Goal: Task Accomplishment & Management: Manage account settings

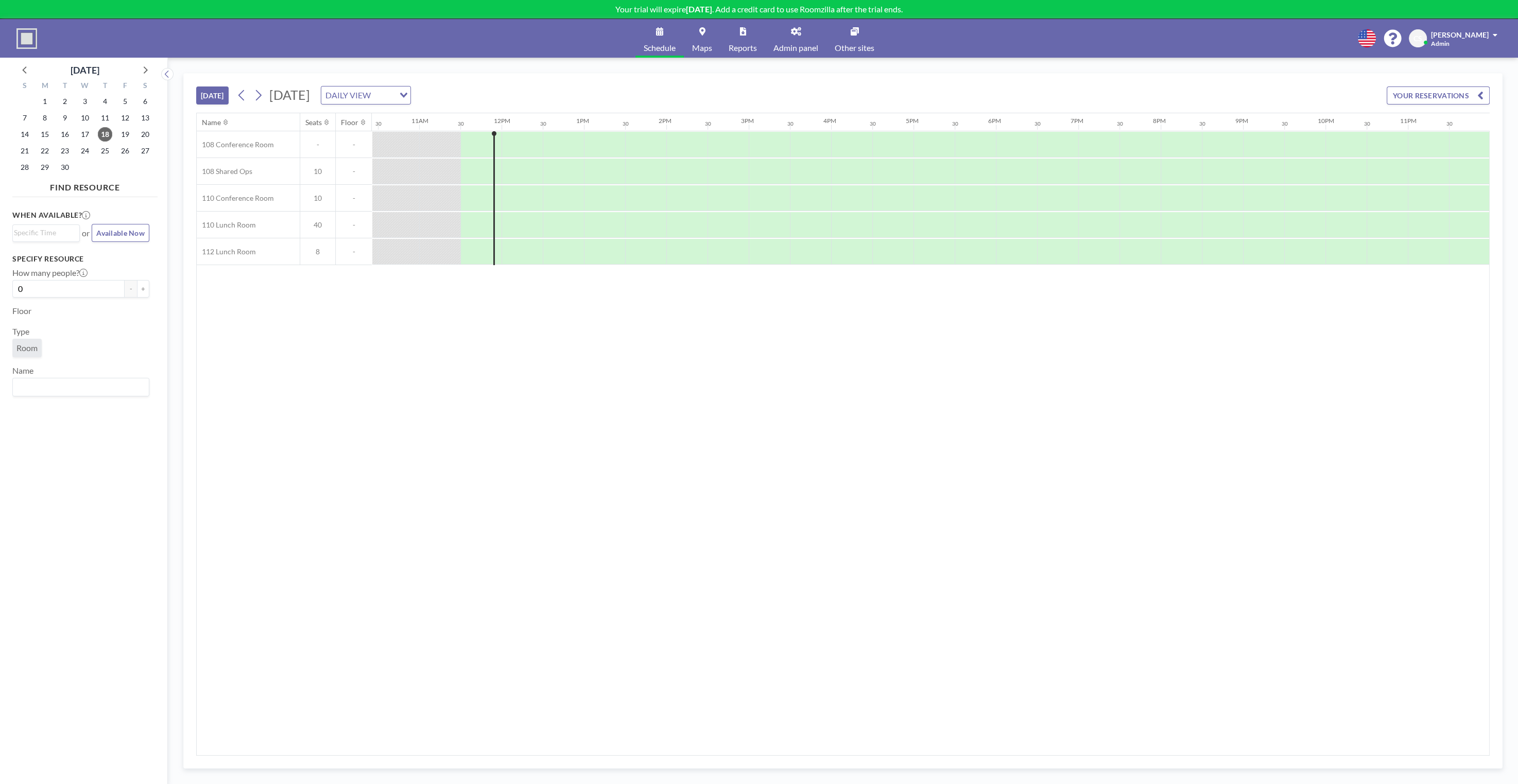
scroll to position [0, 860]
click at [676, 75] on div "[DATE] [DATE] DAILY VIEW Loading... YOUR RESERVATIONS" at bounding box center [843, 93] width 1293 height 39
click at [1320, 48] on div "Schedule Maps Reports Admin panel Other sites English Polski 日本語 Española CS [P…" at bounding box center [759, 38] width 1518 height 39
click at [1376, 44] on icon at bounding box center [1367, 38] width 18 height 18
click at [1376, 41] on icon at bounding box center [1367, 38] width 18 height 18
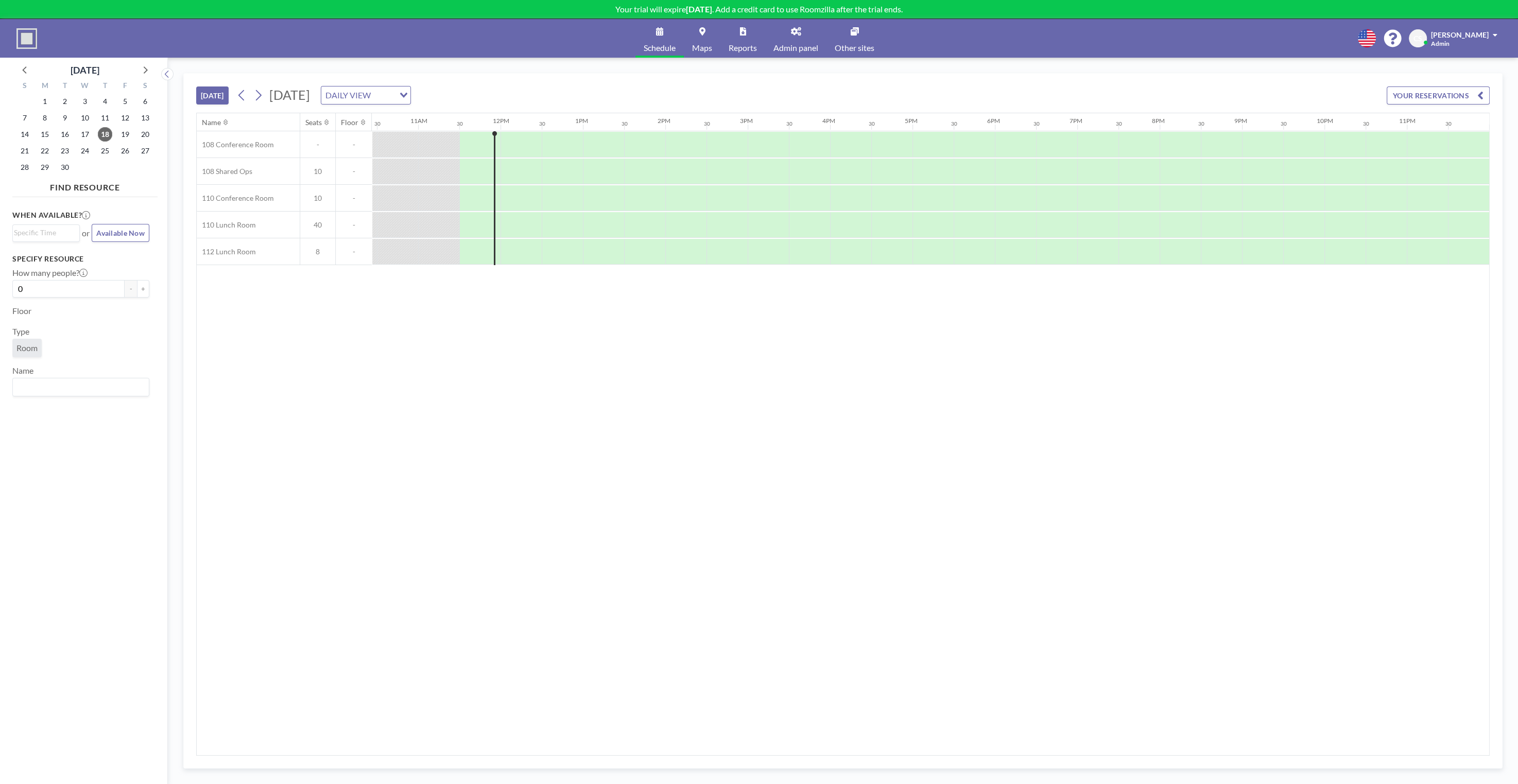
click at [1479, 69] on div "[DATE] [DATE] DAILY VIEW Loading... YOUR RESERVATIONS Name Seats Floor 12AM 30 …" at bounding box center [843, 420] width 1350 height 727
click at [1401, 33] on icon at bounding box center [1392, 38] width 18 height 18
click at [1456, 35] on span "[PERSON_NAME]" at bounding box center [1459, 35] width 57 height 9
click at [1461, 51] on span "Profile" at bounding box center [1466, 49] width 22 height 10
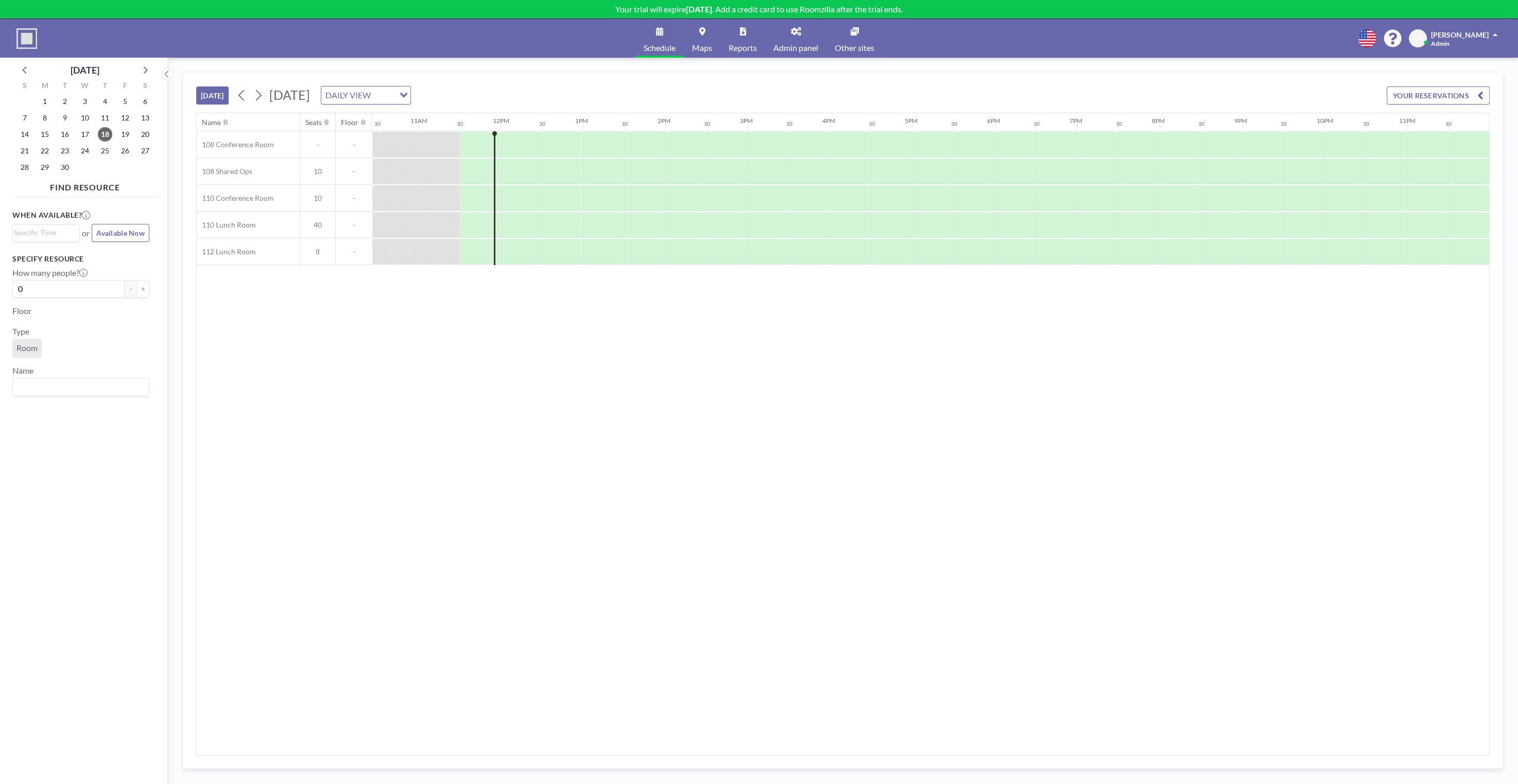
click at [325, 511] on div "Name Seats Floor 12AM 30 1AM 30 2AM 30 3AM 30 4AM 30 5AM 30 6AM 30 7AM 30 8AM 3…" at bounding box center [843, 434] width 1293 height 642
click at [325, 510] on div "Name Seats Floor 12AM 30 1AM 30 2AM 30 3AM 30 4AM 30 5AM 30 6AM 30 7AM 30 8AM 3…" at bounding box center [843, 434] width 1293 height 642
click at [860, 385] on div "Name Seats Floor 12AM 30 1AM 30 2AM 30 3AM 30 4AM 30 5AM 30 6AM 30 7AM 30 8AM 3…" at bounding box center [843, 434] width 1293 height 642
click at [996, 58] on div "[DATE] [DATE] DAILY VIEW Loading... YOUR RESERVATIONS Name Seats Floor 12AM 30 …" at bounding box center [843, 420] width 1350 height 727
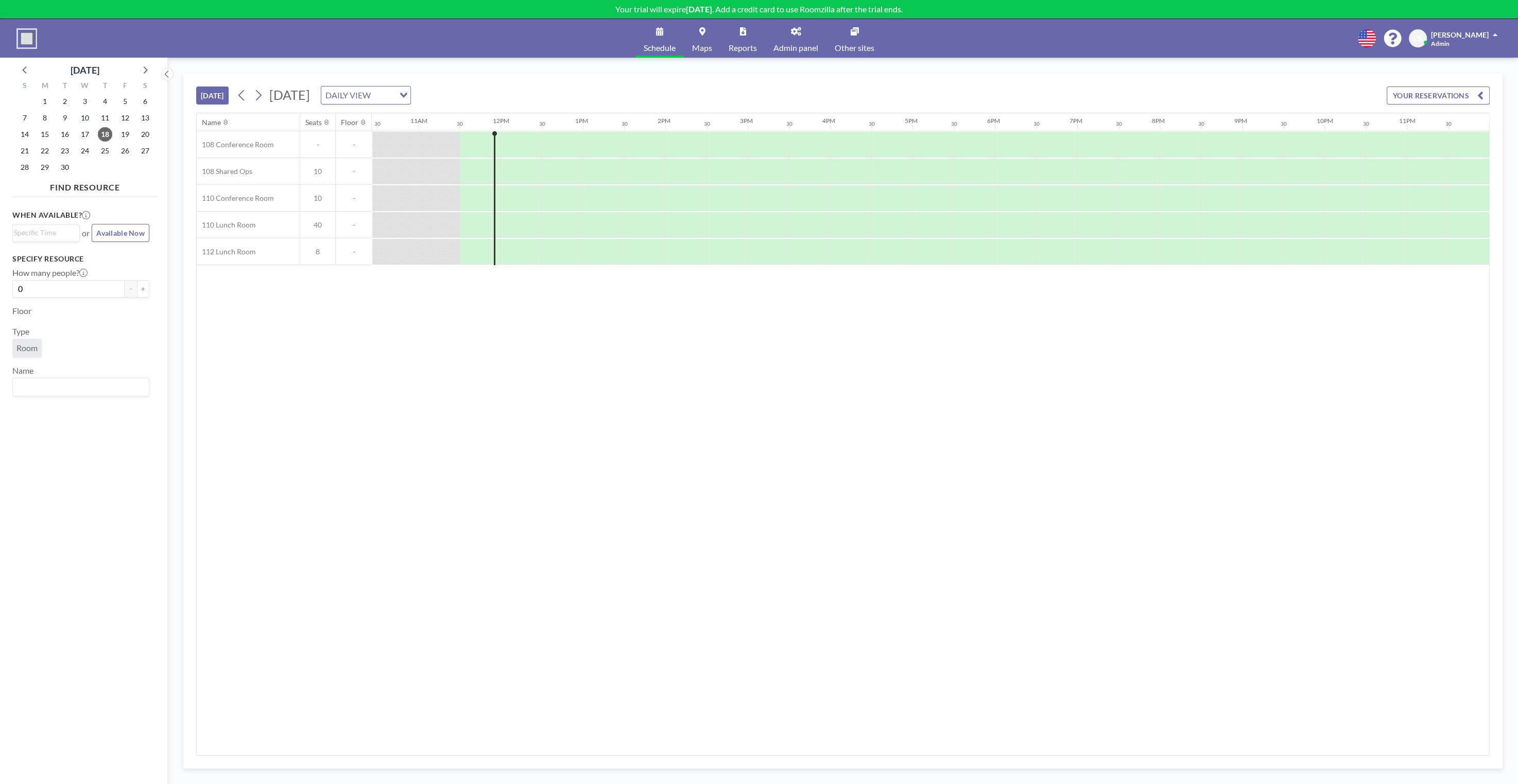
click at [996, 58] on div "[DATE] [DATE] DAILY VIEW Loading... YOUR RESERVATIONS Name Seats Floor 12AM 30 …" at bounding box center [843, 420] width 1350 height 727
click at [675, 468] on div "Name Seats Floor 12AM 30 1AM 30 2AM 30 3AM 30 4AM 30 5AM 30 6AM 30 7AM 30 8AM 3…" at bounding box center [843, 434] width 1293 height 642
